Goal: Check status: Check status

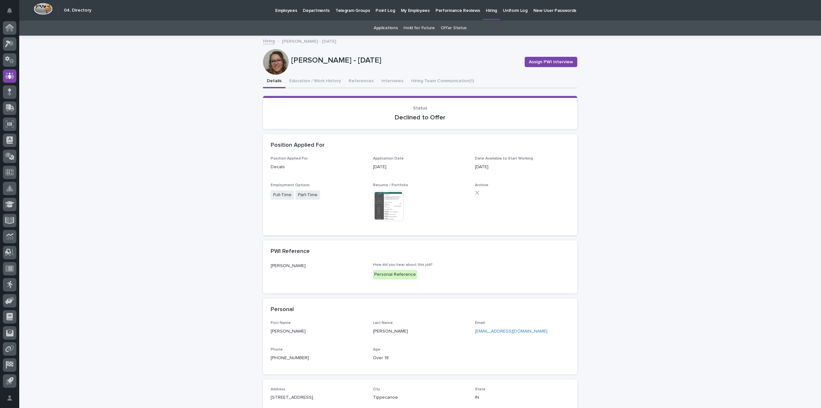
click at [380, 200] on img at bounding box center [388, 205] width 31 height 31
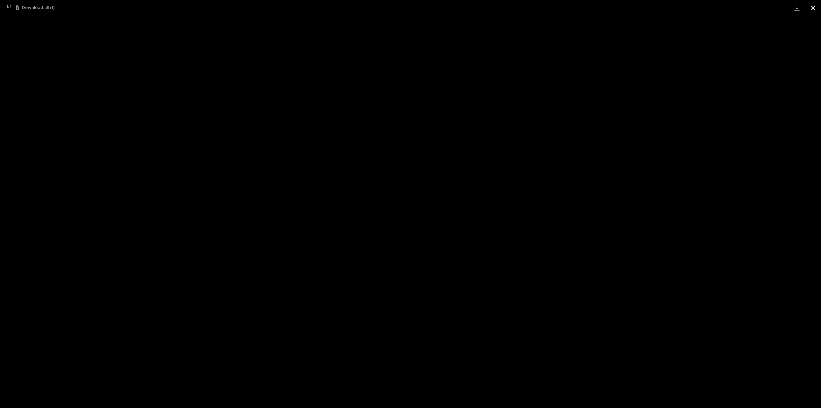
click at [812, 8] on button "Close gallery" at bounding box center [813, 7] width 16 height 15
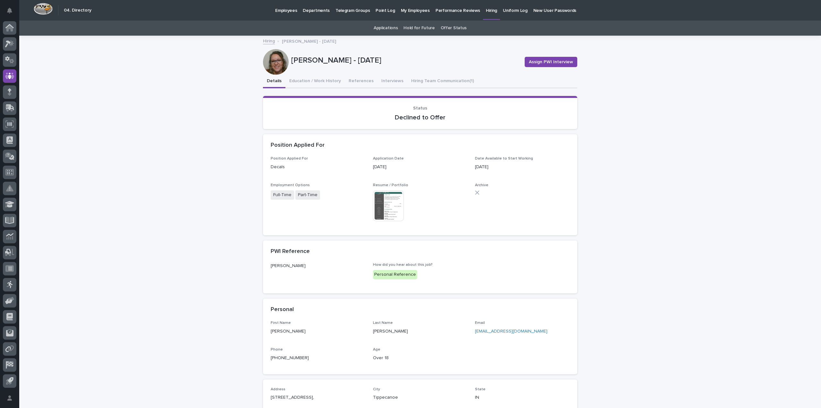
click at [281, 60] on div at bounding box center [276, 62] width 26 height 26
click at [353, 81] on button "References" at bounding box center [361, 81] width 33 height 13
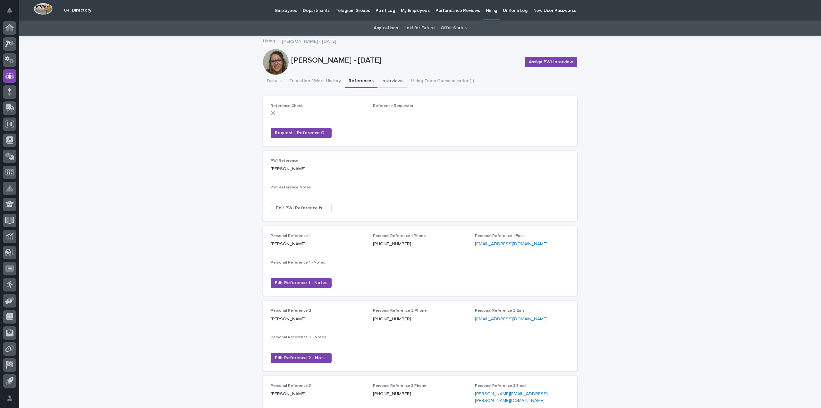
click at [380, 79] on button "Interviews" at bounding box center [392, 81] width 30 height 13
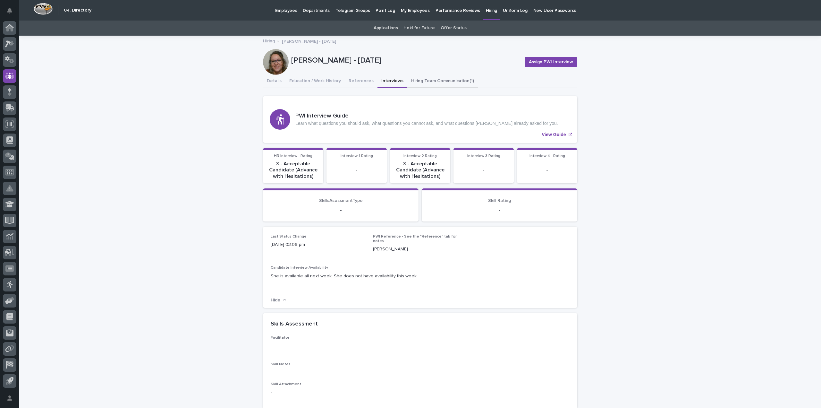
click at [410, 82] on button "Hiring Team Communication (1)" at bounding box center [442, 81] width 71 height 13
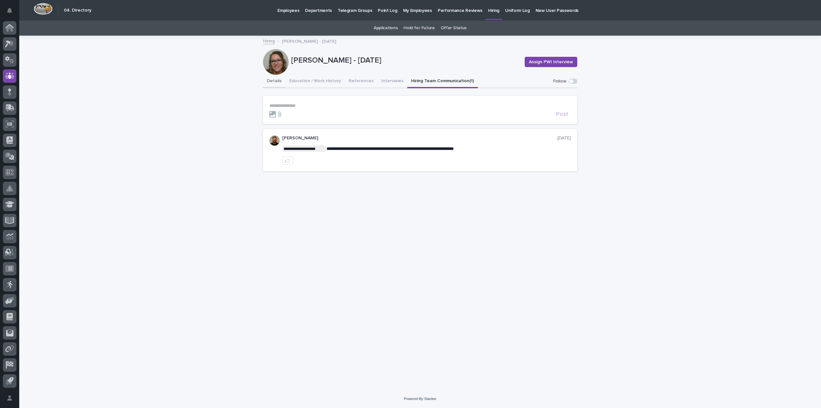
click at [275, 82] on button "Details" at bounding box center [274, 81] width 22 height 13
